Goal: Check status: Check status

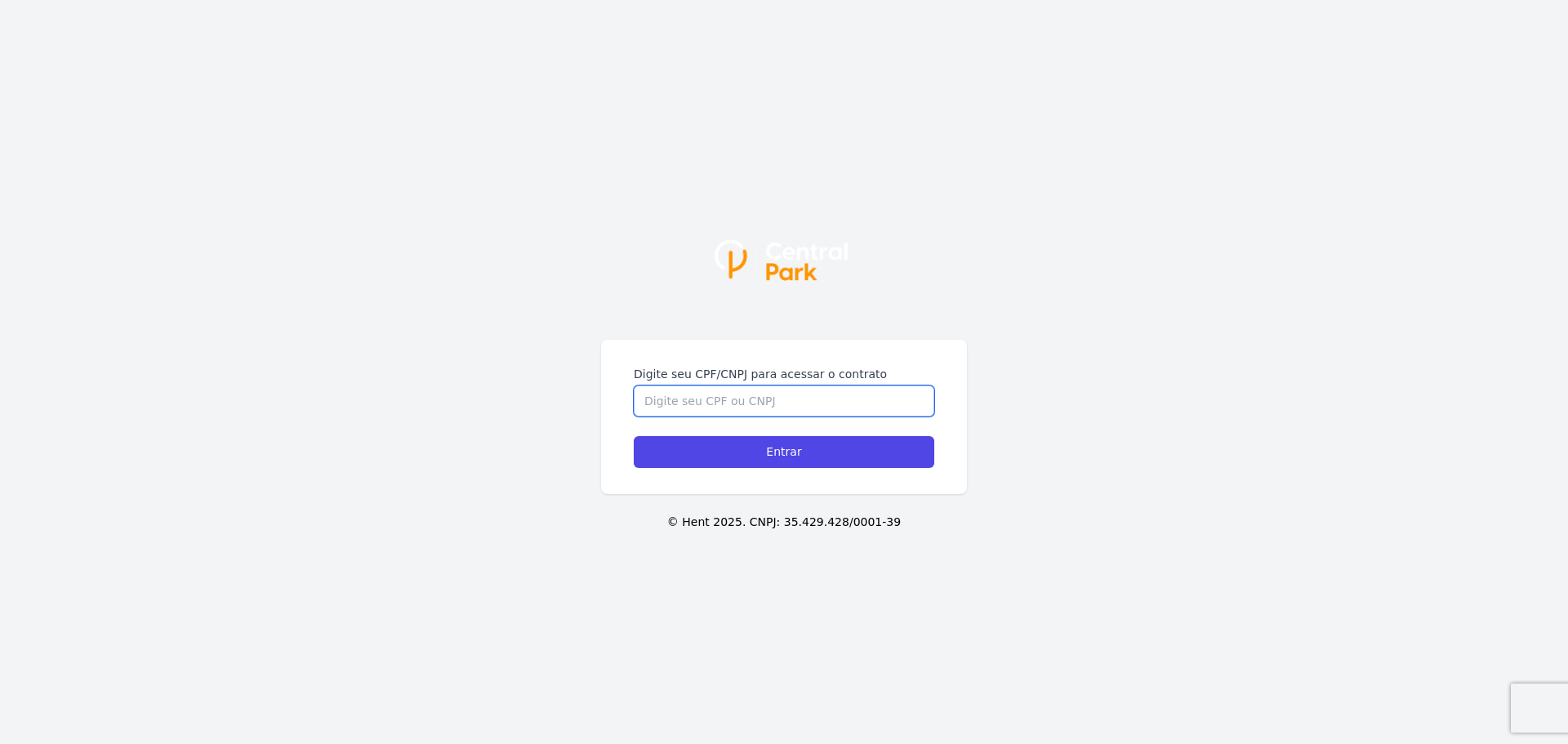
click at [782, 391] on input "Digite seu CPF/CNPJ para acessar o contrato" at bounding box center [783, 401] width 301 height 31
type input "29459683800"
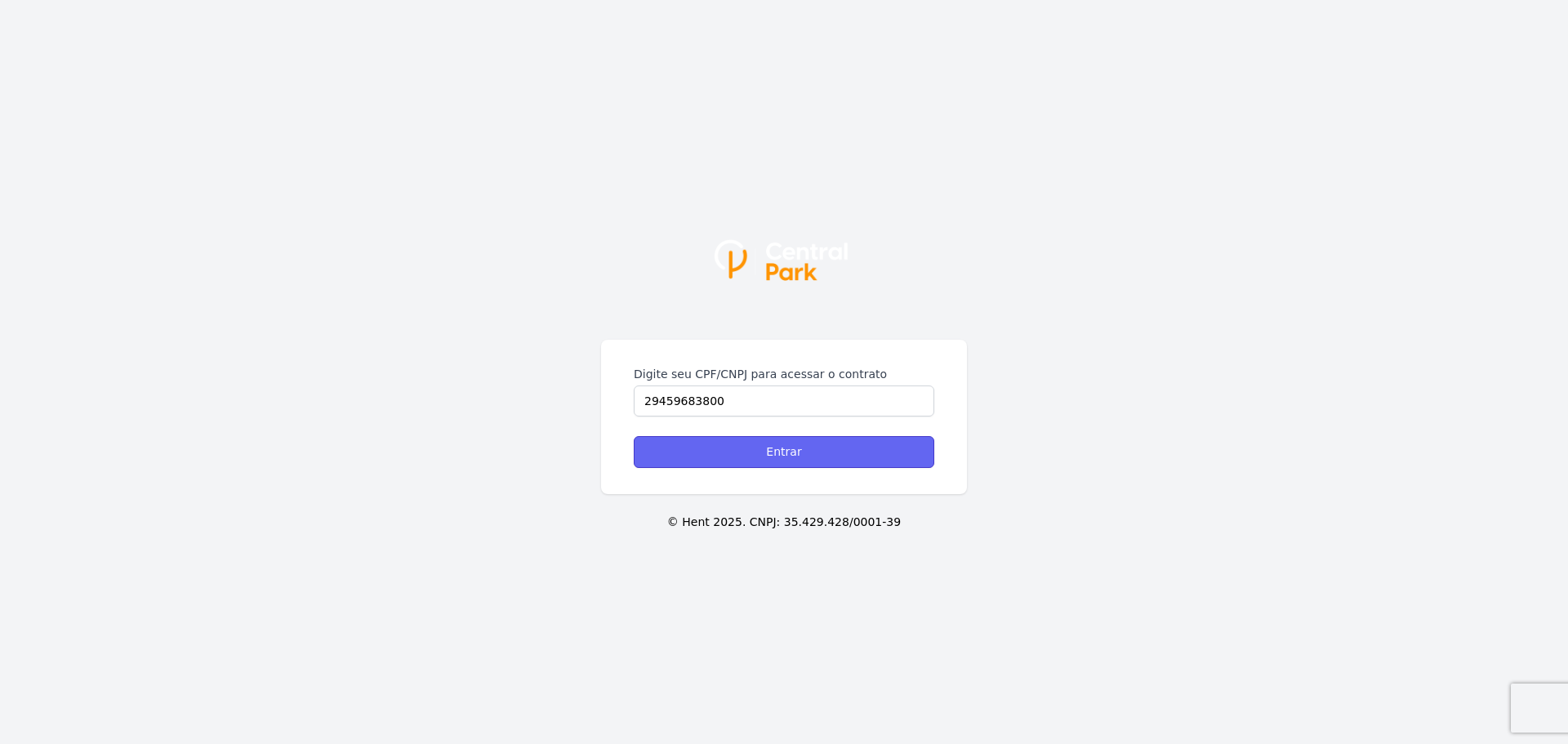
click at [772, 460] on input "Entrar" at bounding box center [783, 452] width 301 height 32
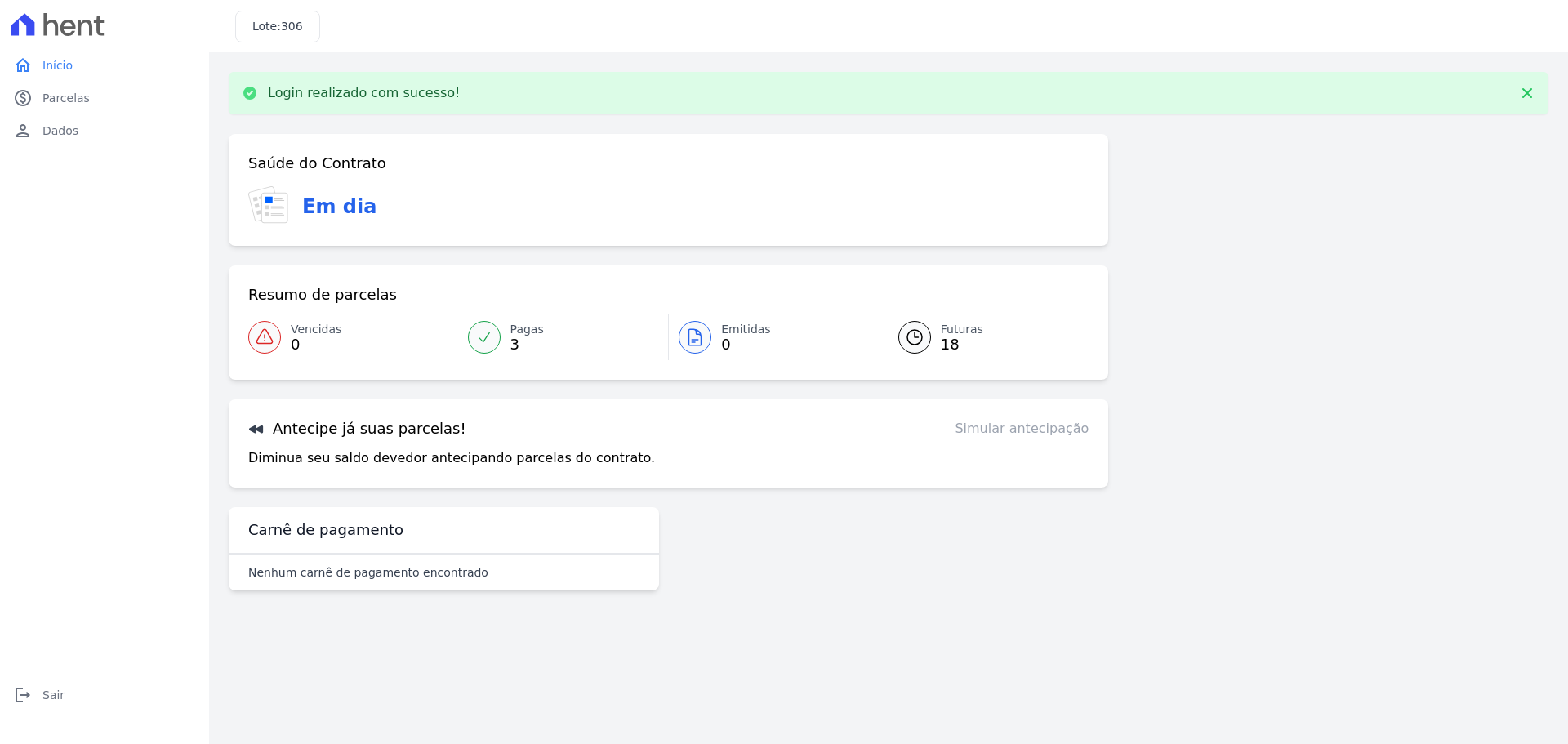
click at [1000, 435] on link "Simular antecipação" at bounding box center [1021, 429] width 134 height 20
click at [89, 93] on link "paid Parcelas" at bounding box center [104, 98] width 196 height 33
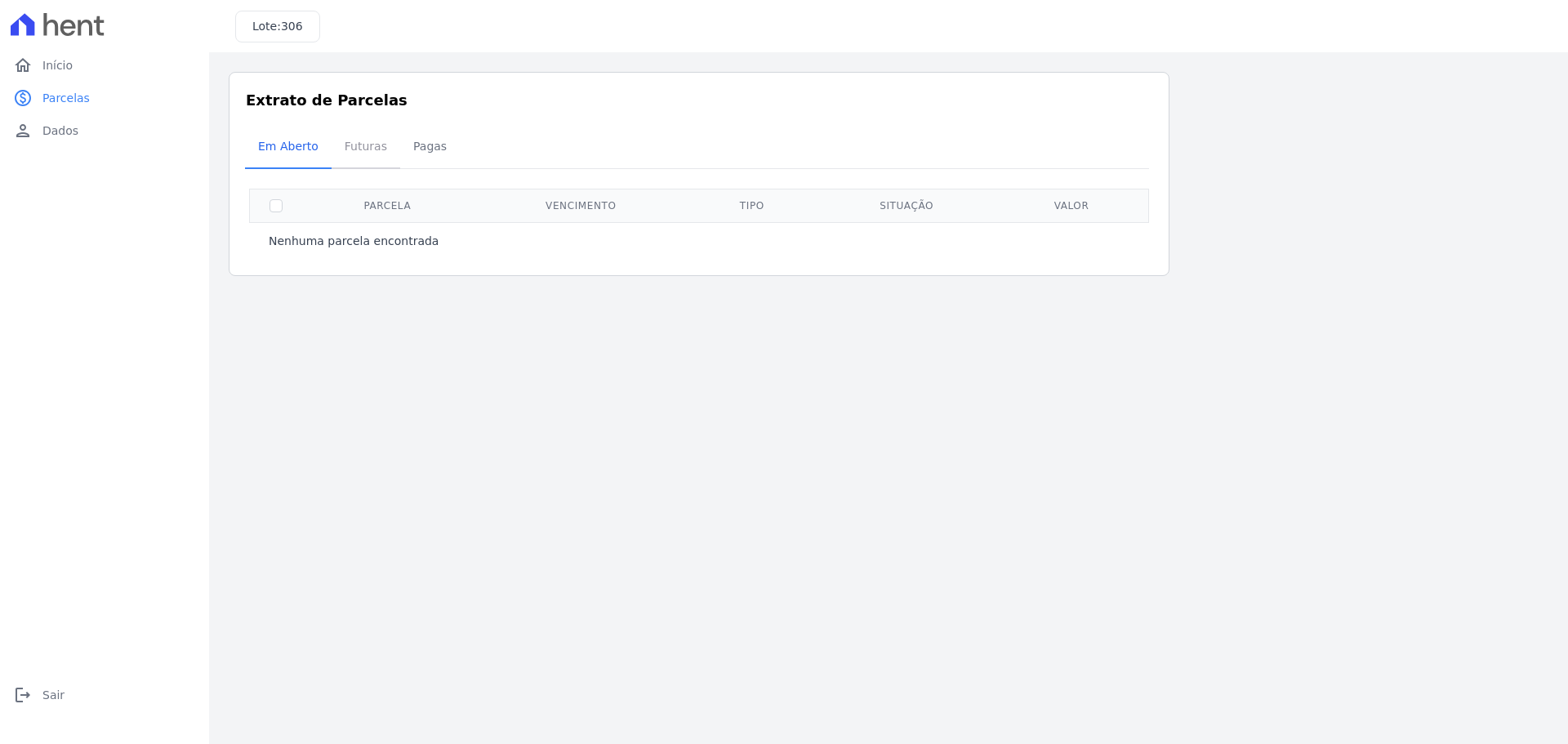
click at [351, 161] on span "Futuras" at bounding box center [366, 146] width 62 height 33
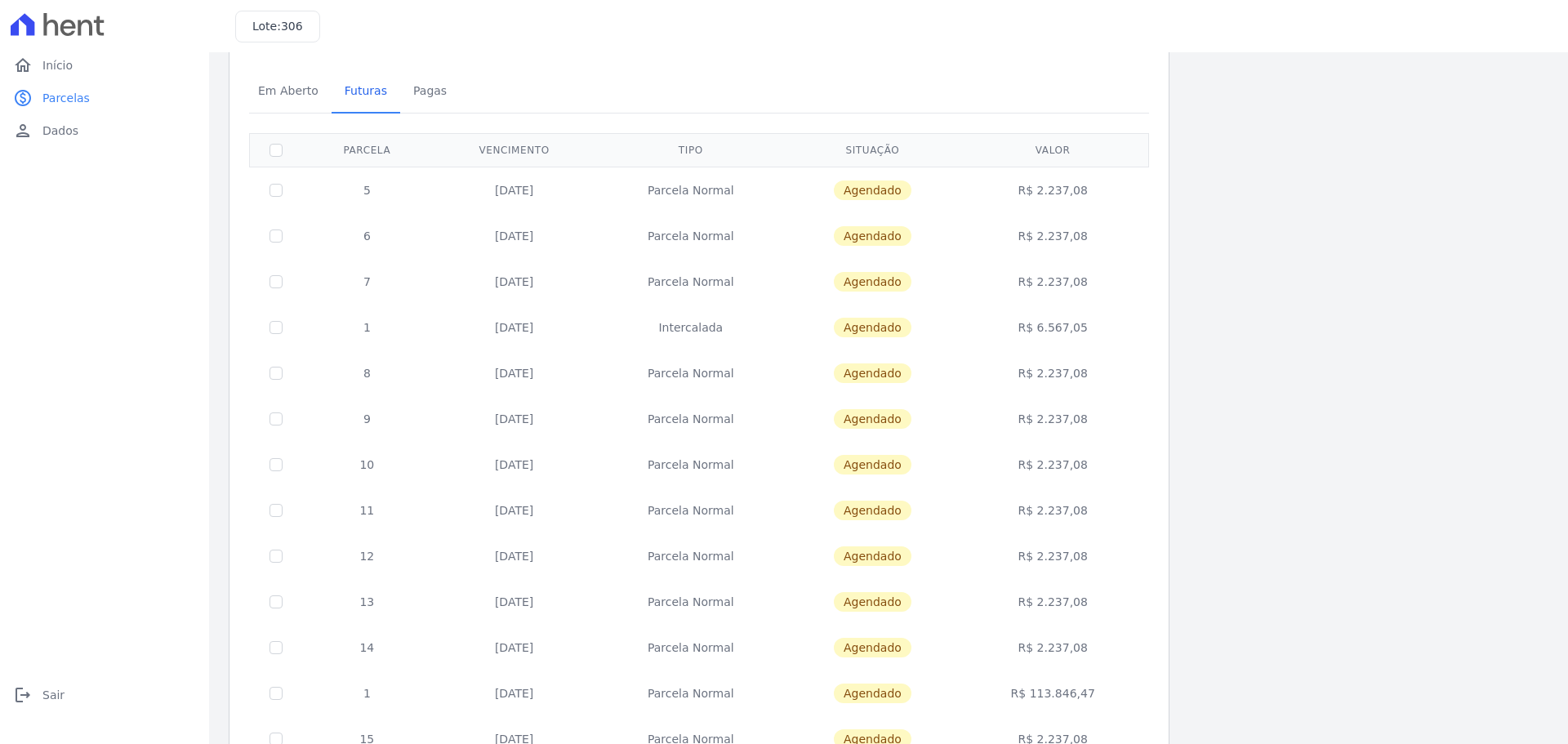
scroll to position [49, 0]
